Goal: Transaction & Acquisition: Book appointment/travel/reservation

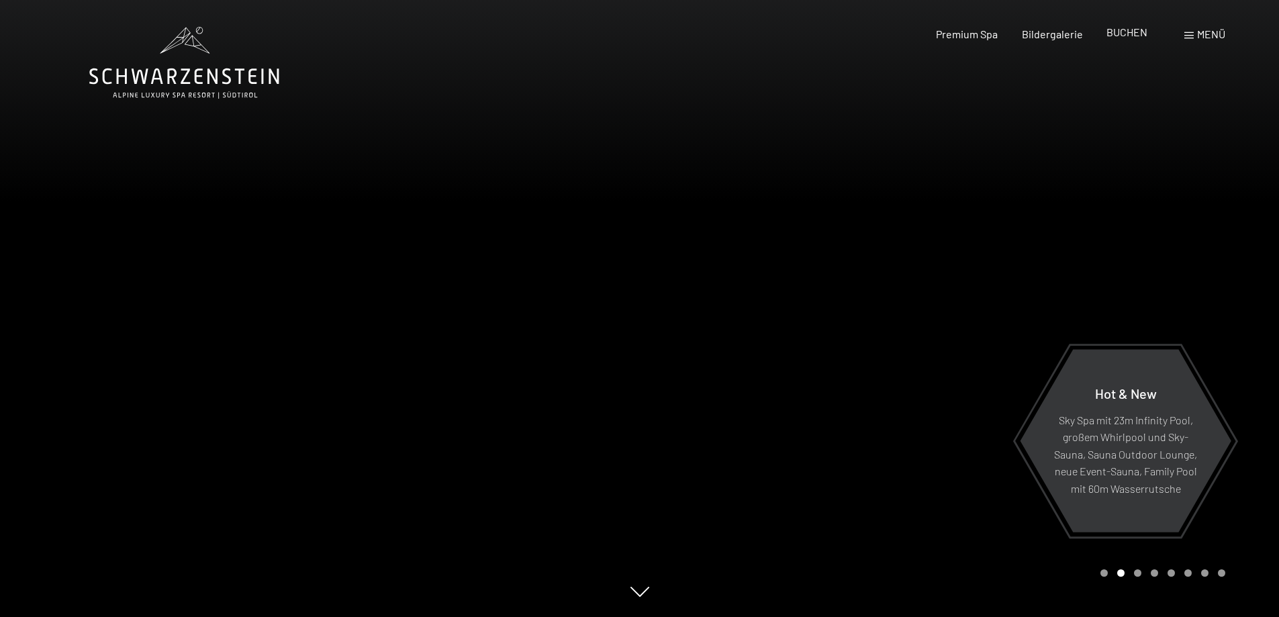
click at [1123, 33] on span "BUCHEN" at bounding box center [1126, 32] width 41 height 13
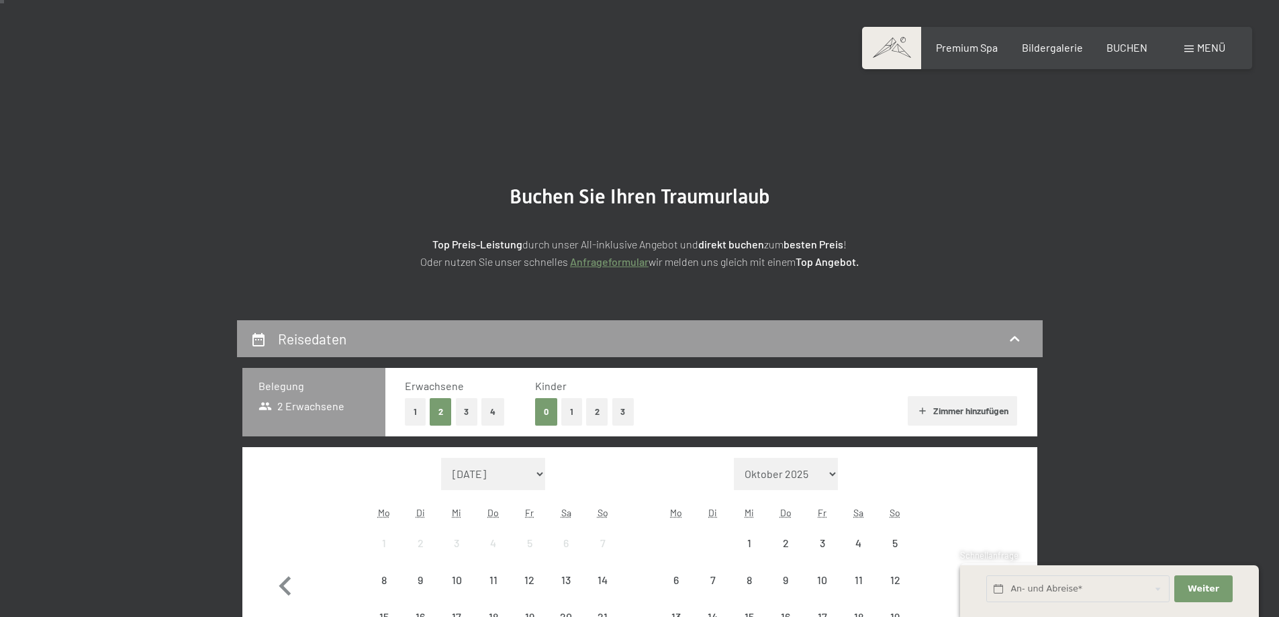
scroll to position [201, 0]
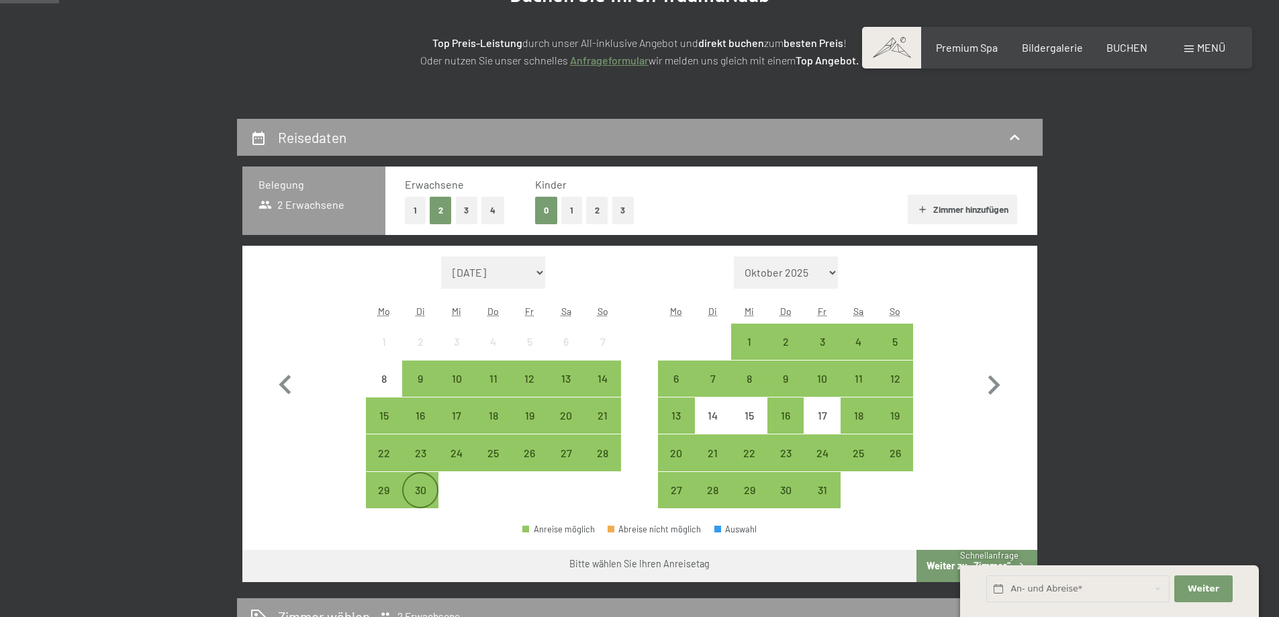
click at [425, 499] on div "30" at bounding box center [420, 502] width 34 height 34
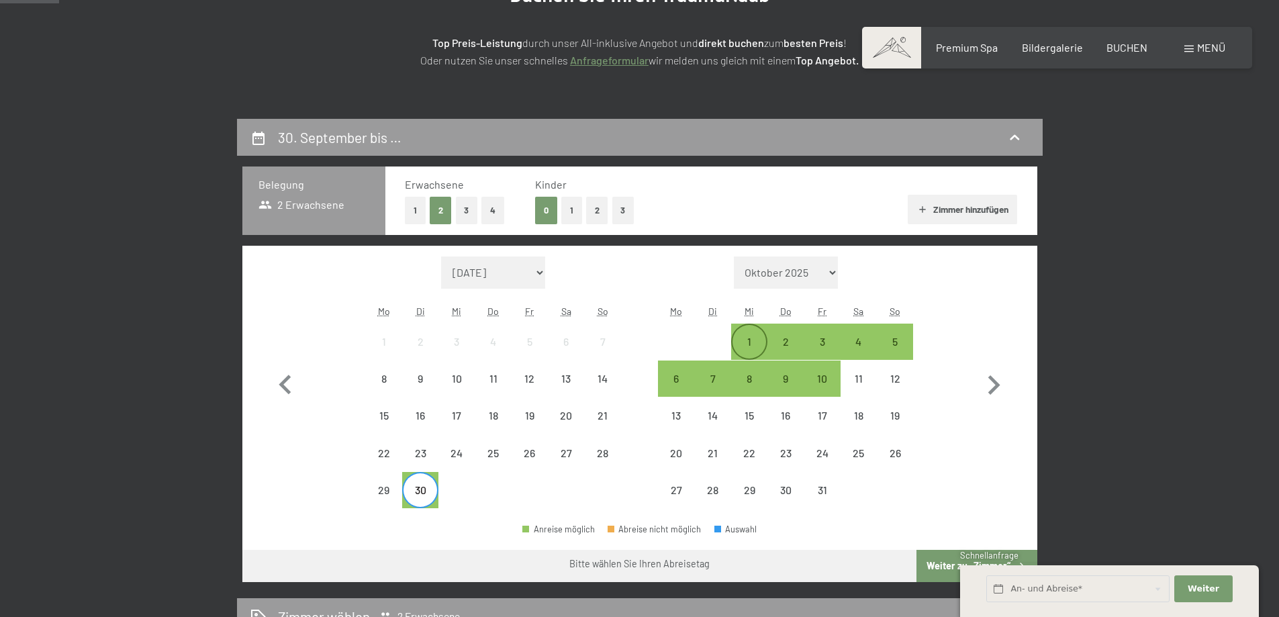
click at [755, 338] on div "1" at bounding box center [749, 353] width 34 height 34
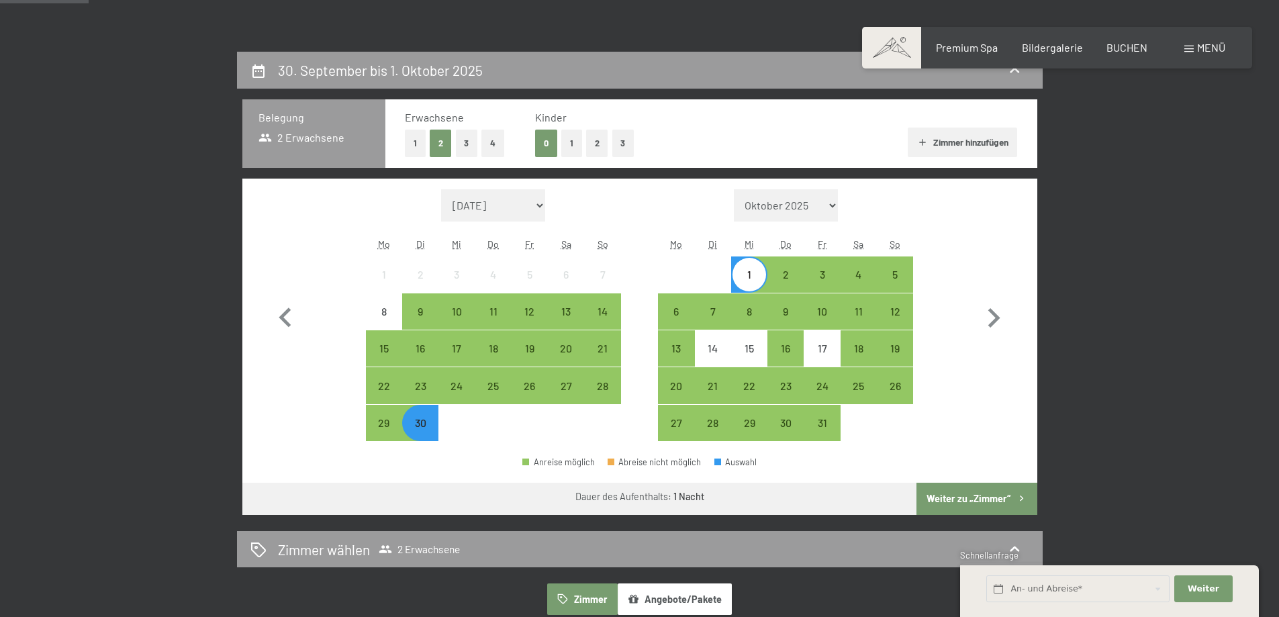
click at [991, 505] on button "Weiter zu „Zimmer“" at bounding box center [976, 499] width 120 height 32
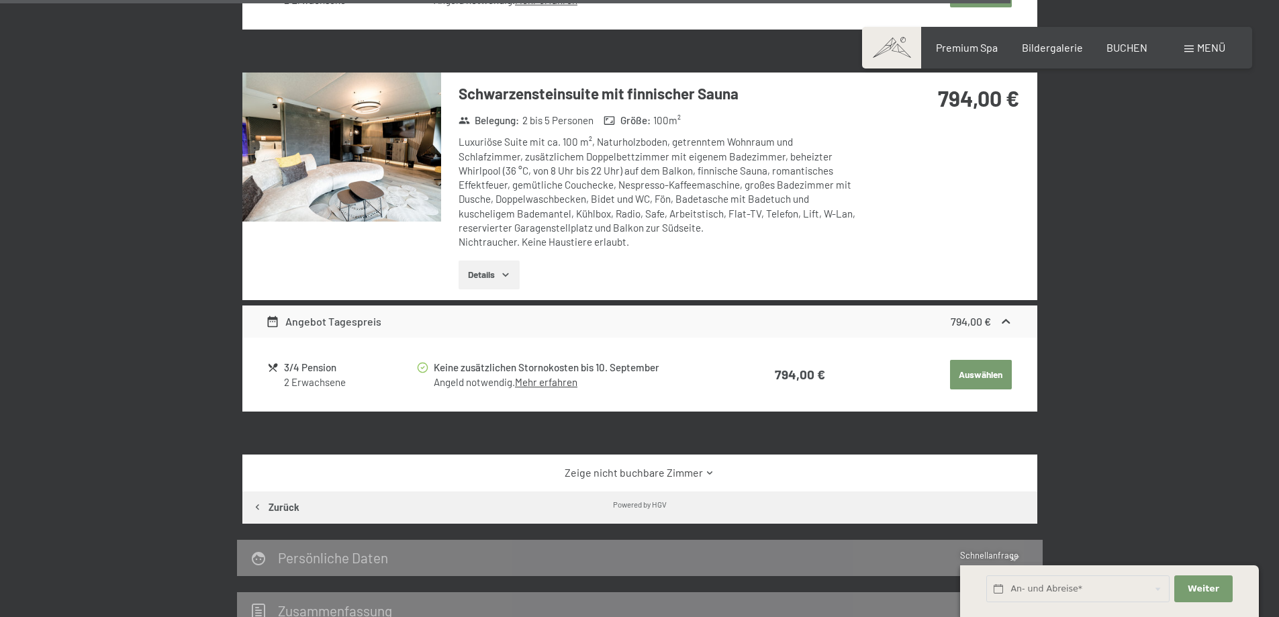
scroll to position [2803, 0]
